Goal: Task Accomplishment & Management: Use online tool/utility

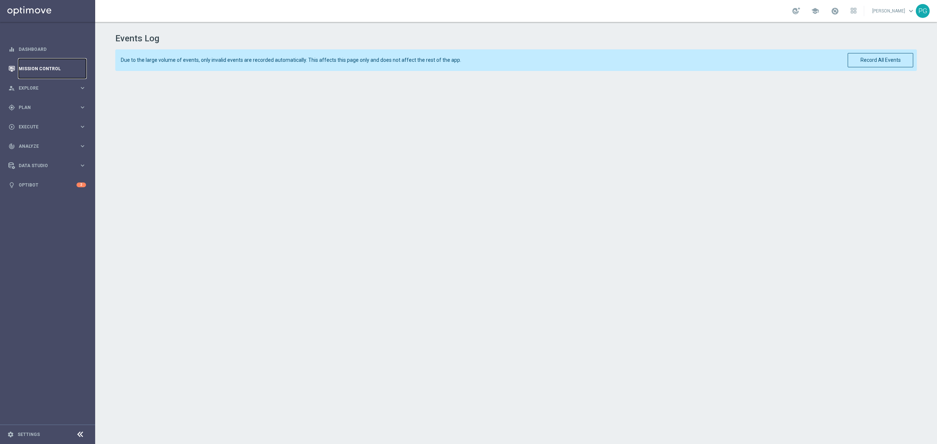
click at [36, 67] on link "Mission Control" at bounding box center [52, 68] width 67 height 19
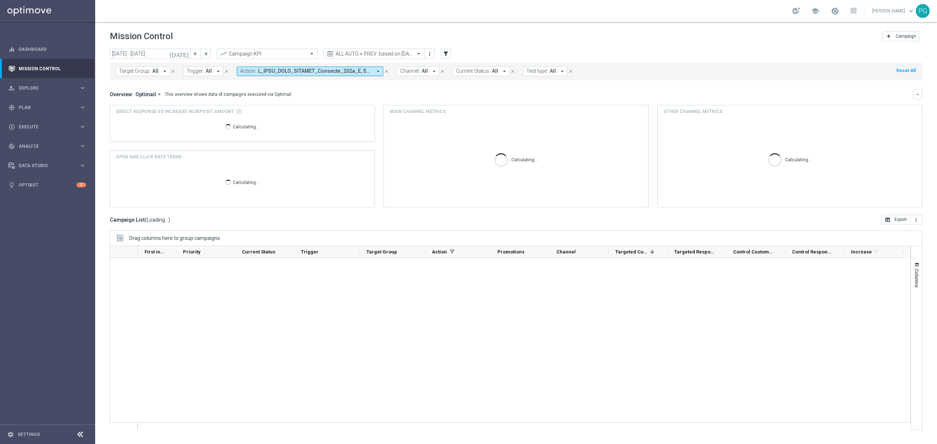
click at [185, 52] on icon "[DATE]" at bounding box center [179, 53] width 20 height 7
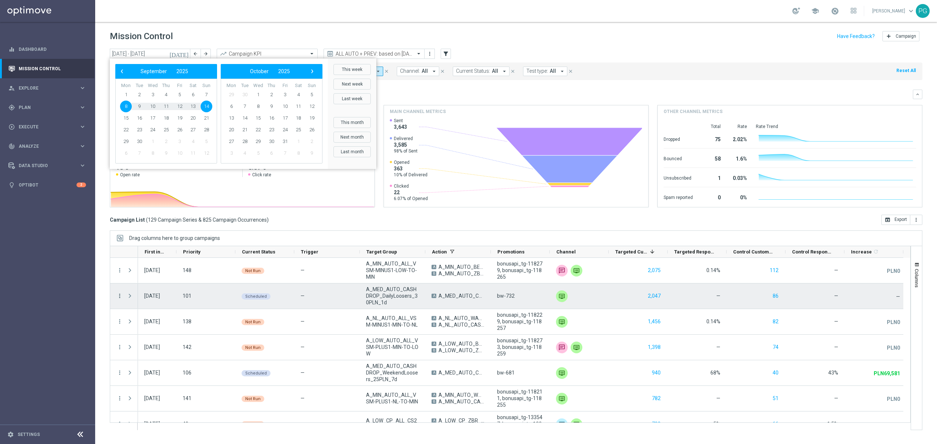
click at [120, 295] on icon "more_vert" at bounding box center [119, 296] width 7 height 7
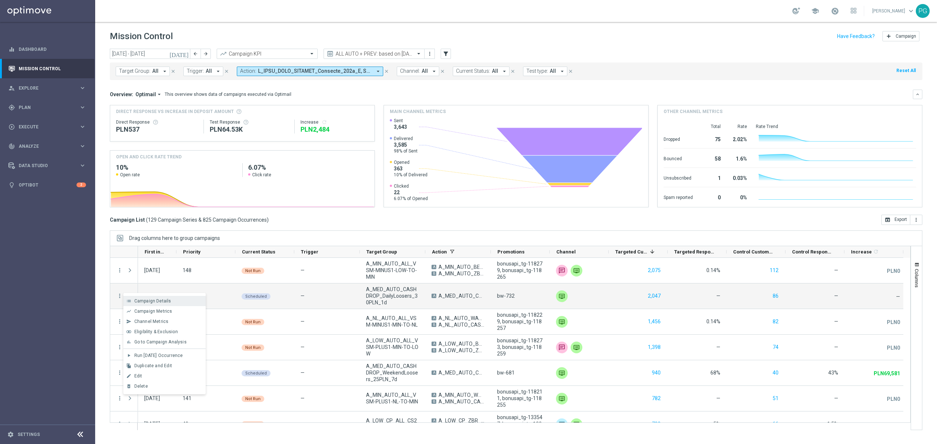
click at [163, 301] on span "Campaign Details" at bounding box center [152, 301] width 37 height 5
click at [286, 293] on span "play_arrow" at bounding box center [286, 290] width 5 height 5
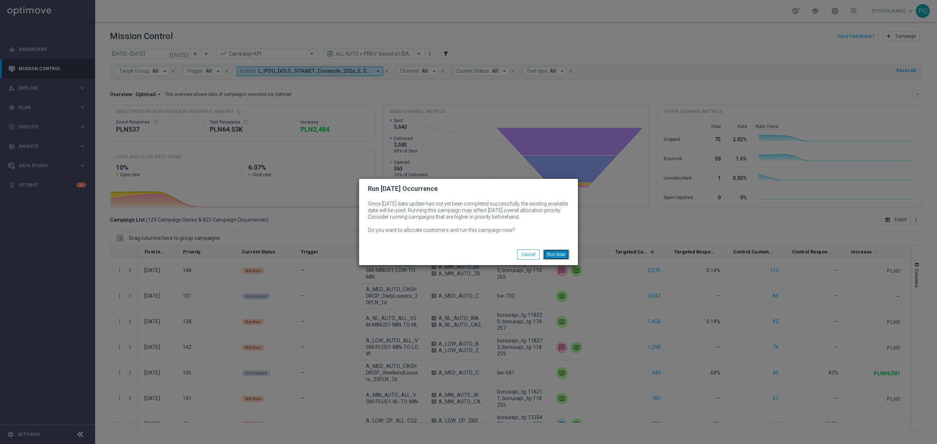
click at [565, 256] on button "Run Now" at bounding box center [556, 255] width 26 height 10
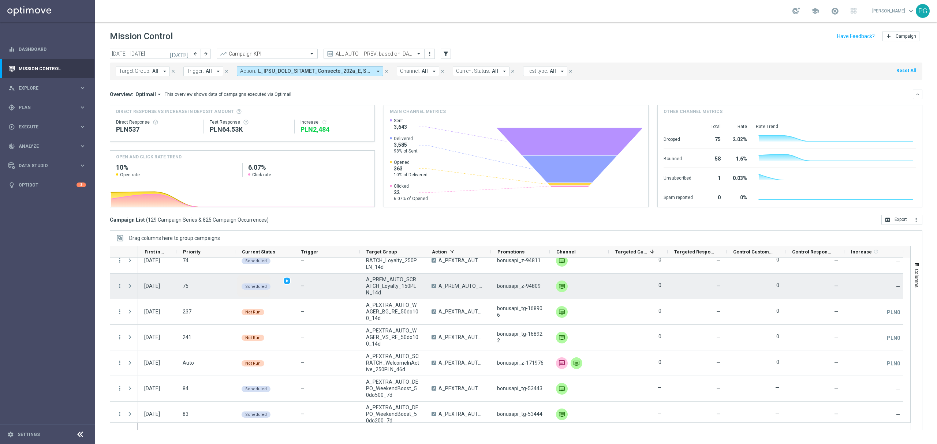
scroll to position [3004, 0]
click at [119, 290] on icon "more_vert" at bounding box center [119, 288] width 7 height 7
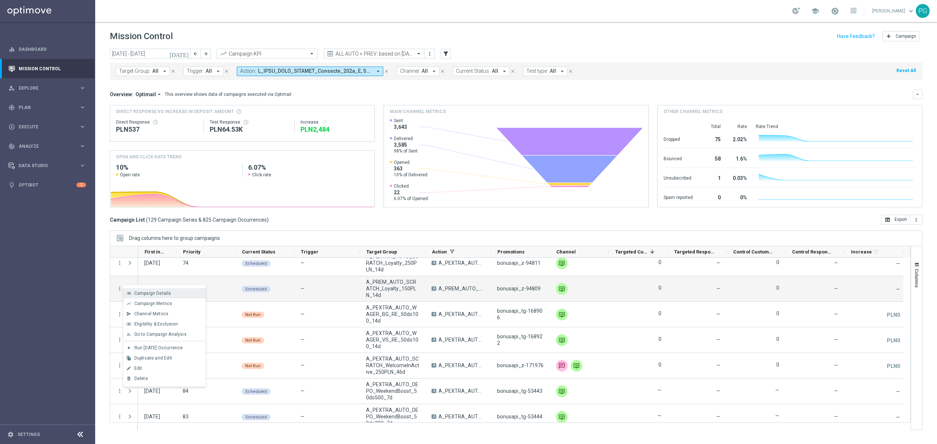
click at [126, 294] on icon "list" at bounding box center [128, 293] width 5 height 5
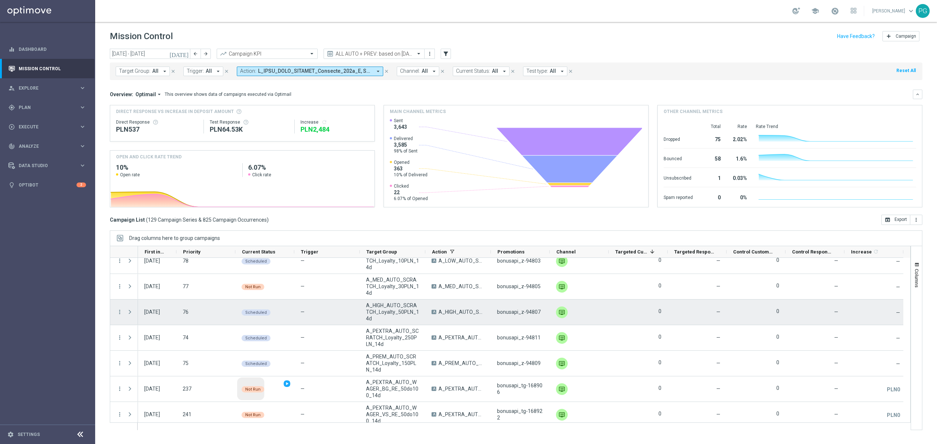
scroll to position [2929, 0]
click at [287, 309] on span "play_arrow" at bounding box center [286, 307] width 5 height 5
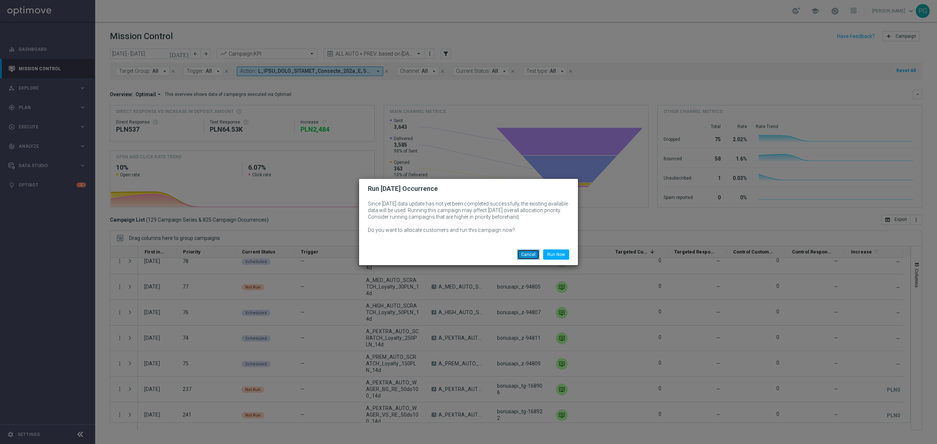
click at [529, 257] on button "Cancel" at bounding box center [528, 255] width 22 height 10
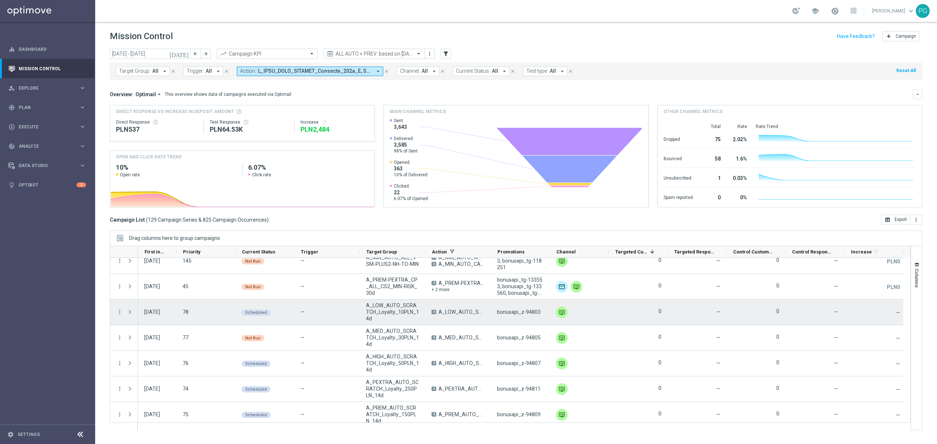
scroll to position [2878, 0]
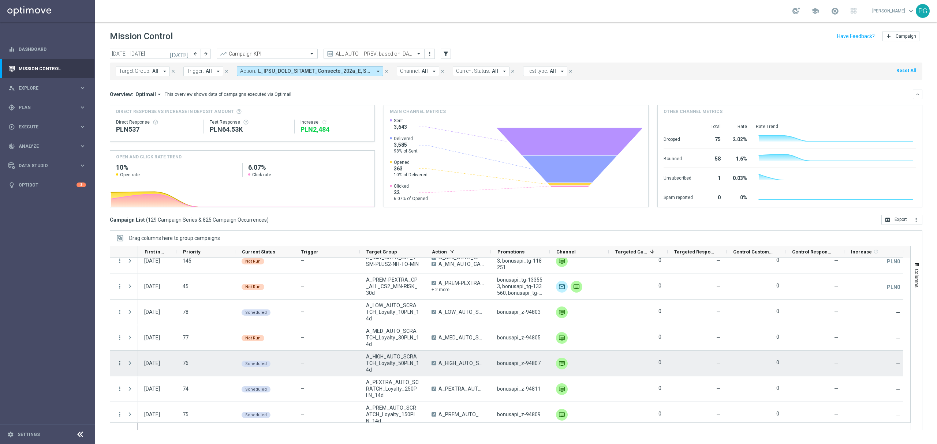
click at [121, 364] on icon "more_vert" at bounding box center [119, 363] width 7 height 7
click at [323, 360] on div "—" at bounding box center [326, 363] width 65 height 25
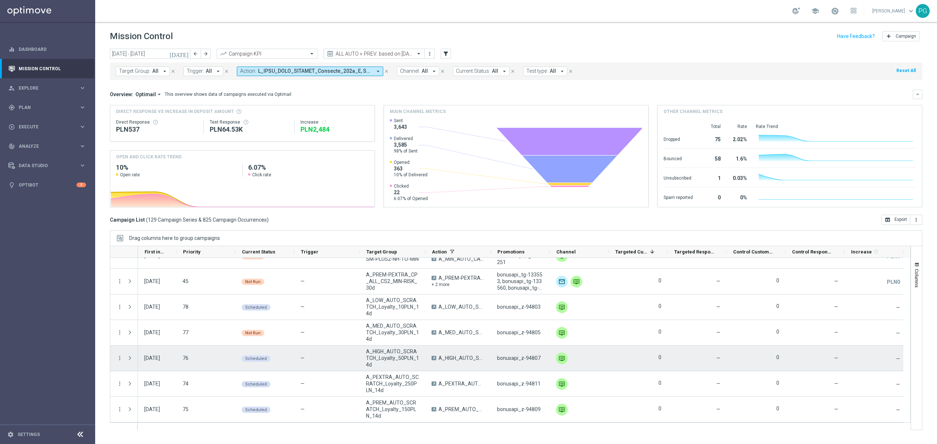
scroll to position [2884, 0]
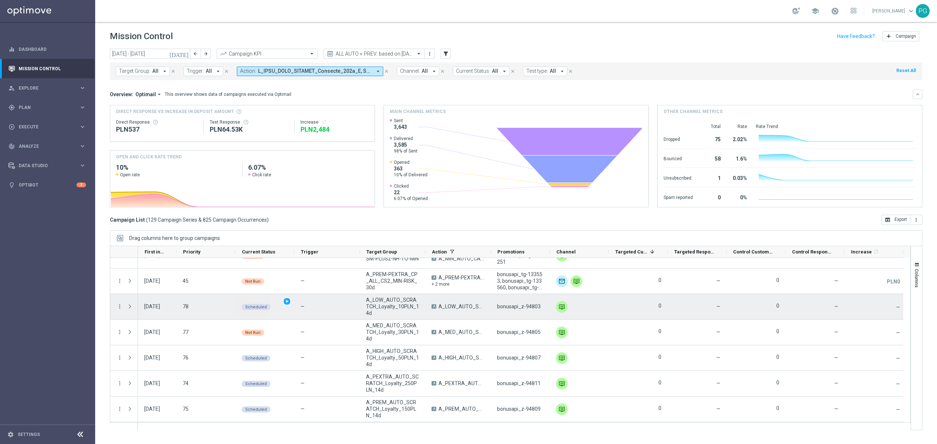
click at [277, 311] on div "Scheduled play_arrow" at bounding box center [264, 306] width 59 height 25
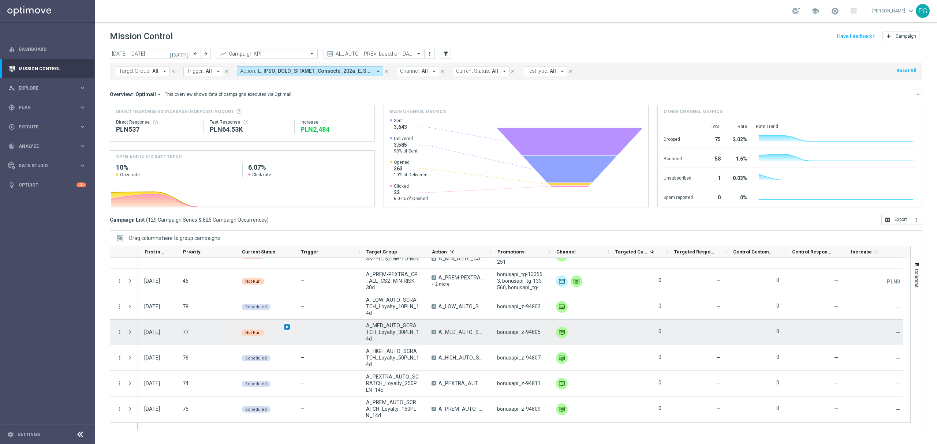
click at [286, 326] on span "play_arrow" at bounding box center [286, 327] width 5 height 5
click at [115, 331] on div "more_vert" at bounding box center [116, 332] width 13 height 25
click at [119, 332] on icon "more_vert" at bounding box center [119, 332] width 7 height 7
click at [136, 340] on div "Campaign Details" at bounding box center [168, 336] width 68 height 5
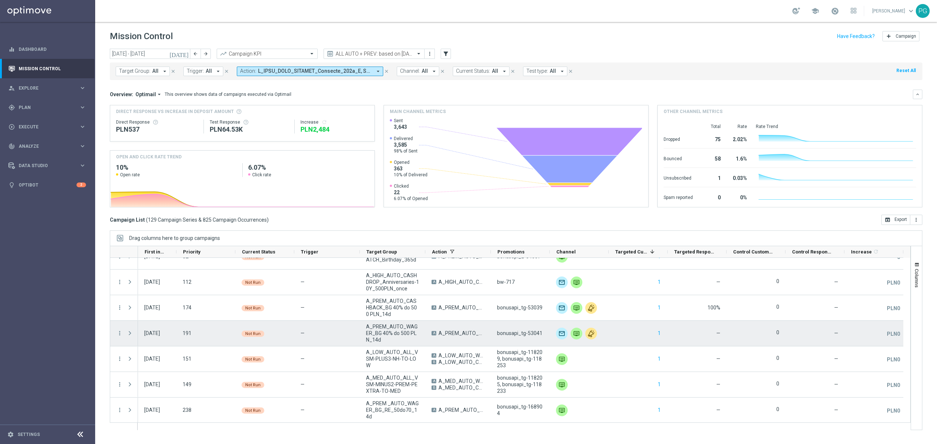
scroll to position [2319, 0]
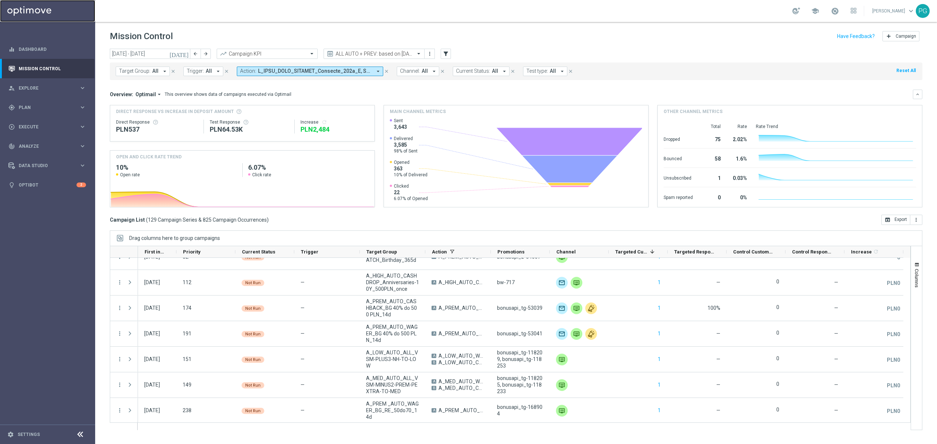
click at [31, 11] on link at bounding box center [47, 11] width 95 height 22
